Goal: Find specific page/section: Find specific page/section

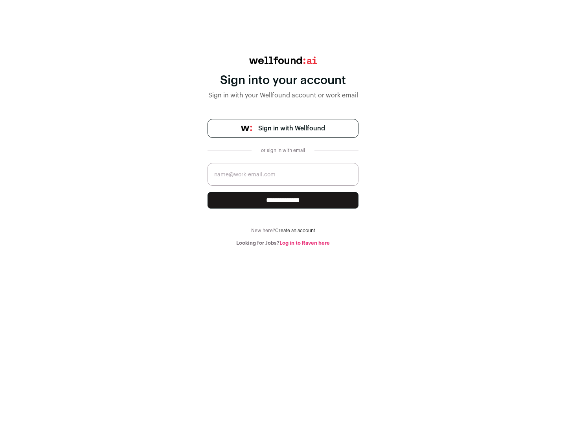
click at [291, 129] on span "Sign in with Wellfound" at bounding box center [291, 128] width 67 height 9
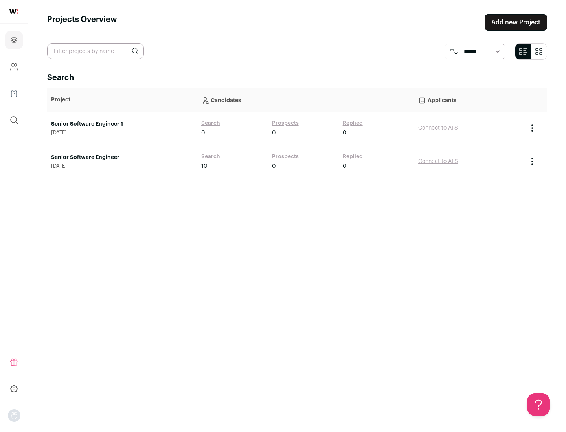
click at [122, 158] on link "Senior Software Engineer" at bounding box center [122, 158] width 142 height 8
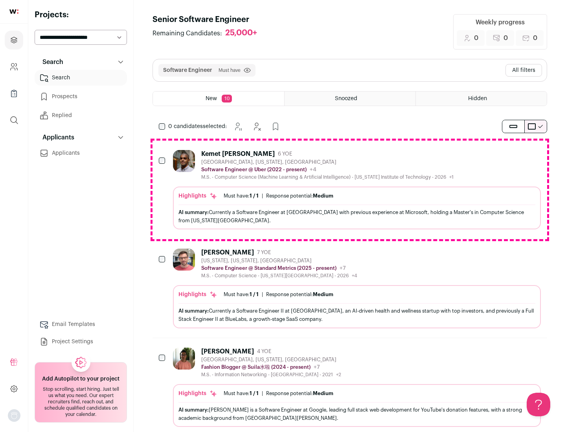
click at [350, 190] on div "Highlights Must have: 1 / 1 How many must haves have been fulfilled? | Response…" at bounding box center [357, 208] width 368 height 43
